Goal: Check status: Check status

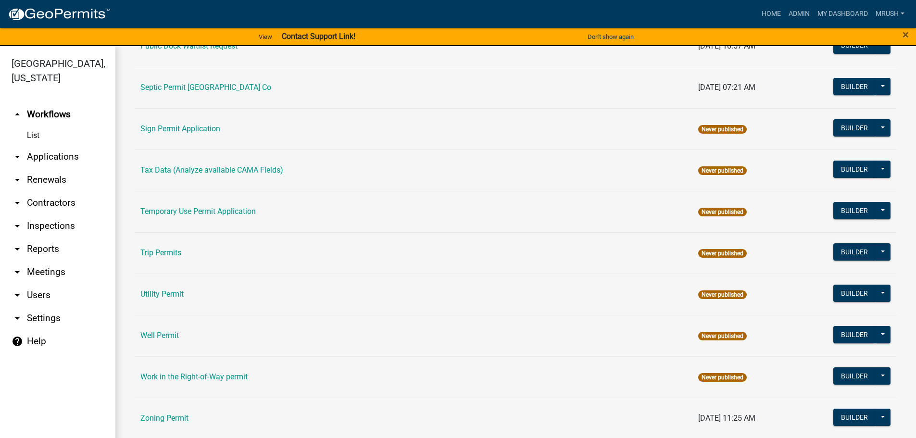
scroll to position [465, 0]
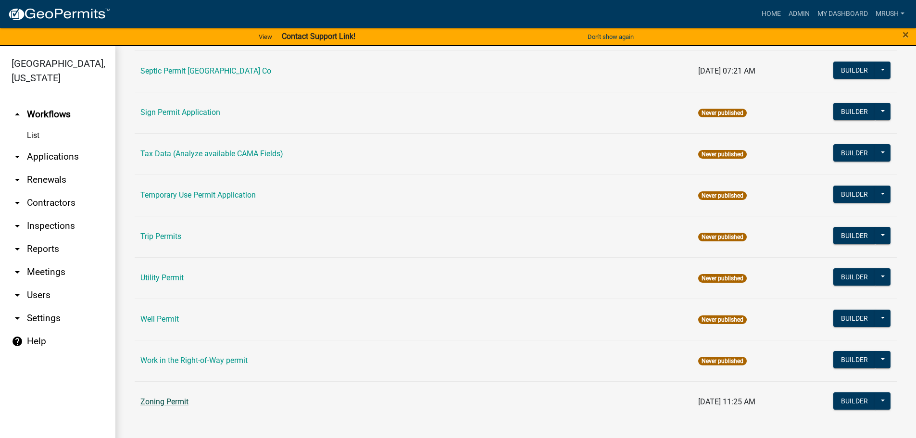
click at [168, 401] on link "Zoning Permit" at bounding box center [164, 401] width 48 height 9
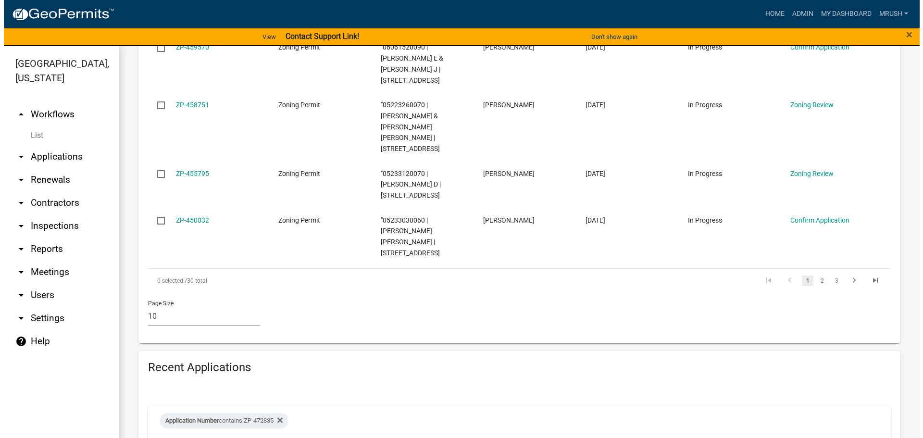
scroll to position [718, 0]
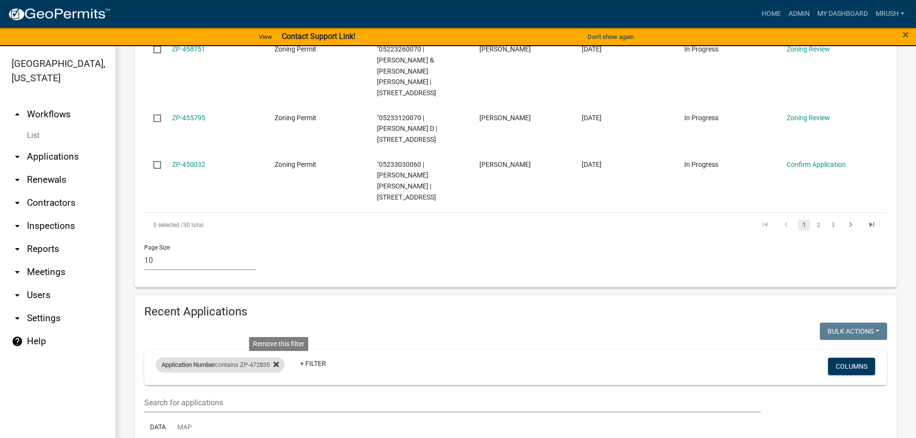
click at [279, 362] on icon at bounding box center [276, 364] width 5 height 5
click at [178, 358] on link "+ Filter" at bounding box center [176, 366] width 41 height 17
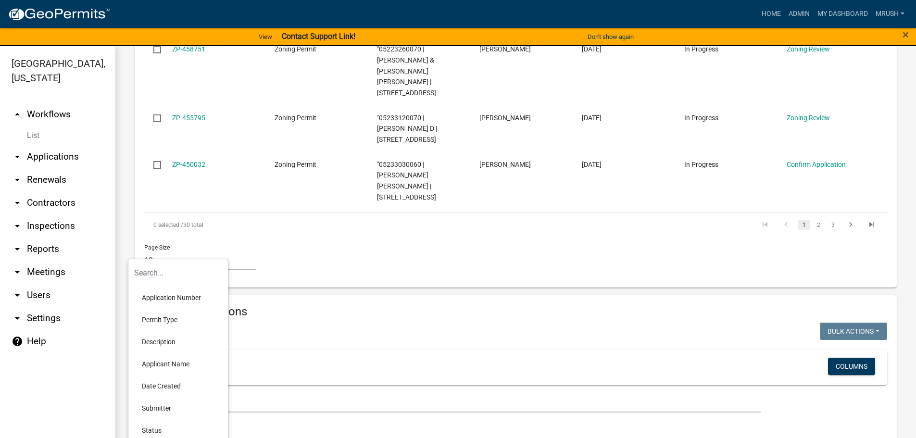
click at [167, 297] on li "Application Number" at bounding box center [178, 298] width 88 height 22
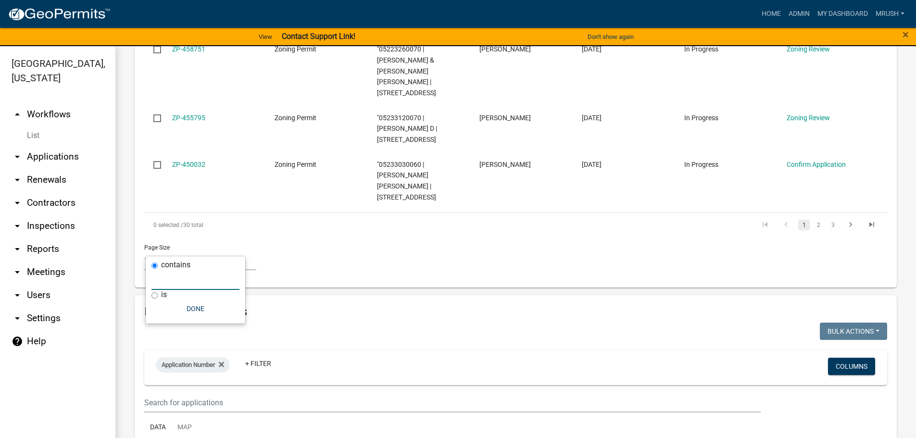
click at [170, 284] on input "text" at bounding box center [195, 280] width 88 height 20
type input "ZP-476023"
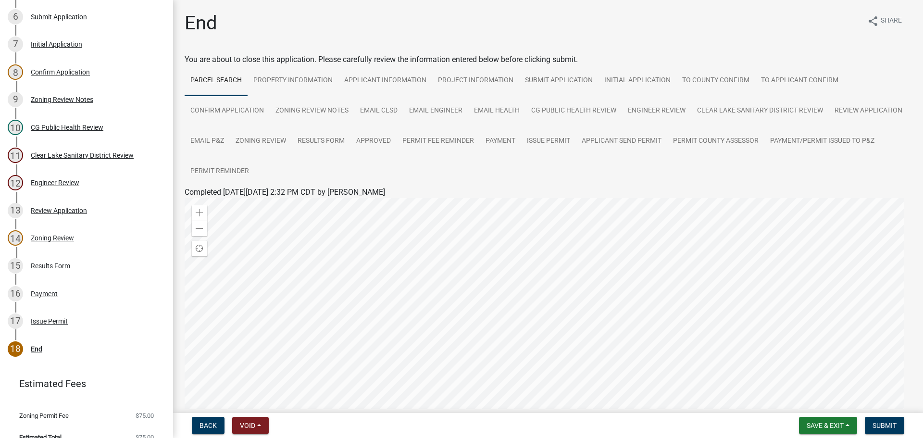
scroll to position [322, 0]
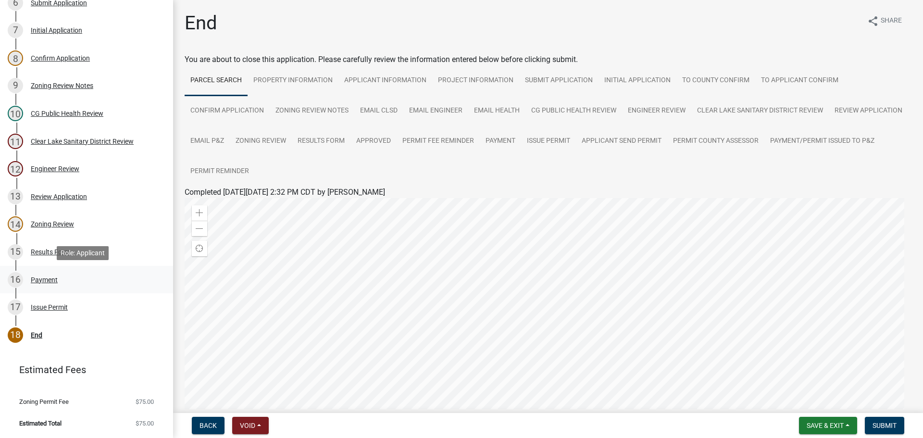
click at [38, 278] on div "Payment" at bounding box center [44, 279] width 27 height 7
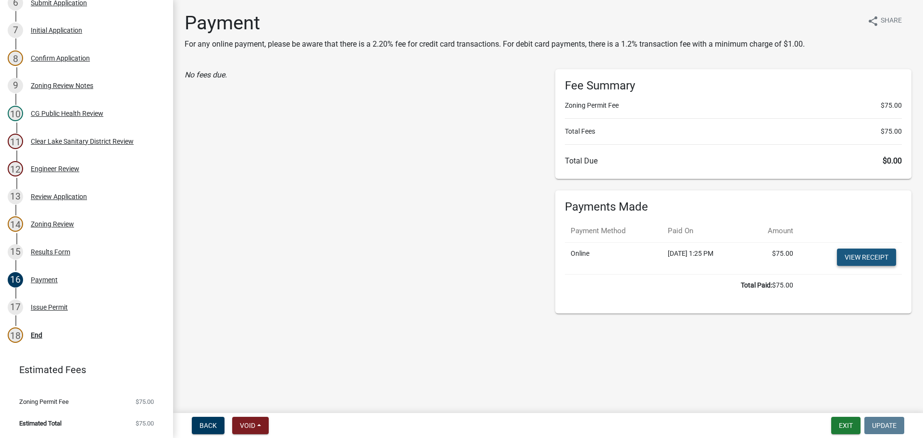
click at [852, 257] on link "View receipt" at bounding box center [866, 257] width 59 height 17
